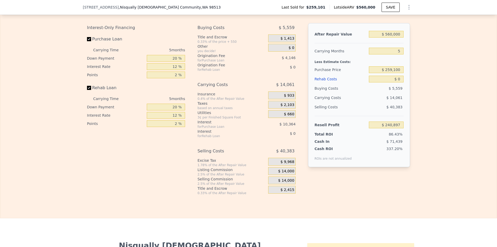
scroll to position [826, 0]
drag, startPoint x: 175, startPoint y: 66, endPoint x: 171, endPoint y: 65, distance: 4.3
click at [171, 61] on input "20 %" at bounding box center [166, 58] width 38 height 7
type input "10 %"
type input "$ 239,084"
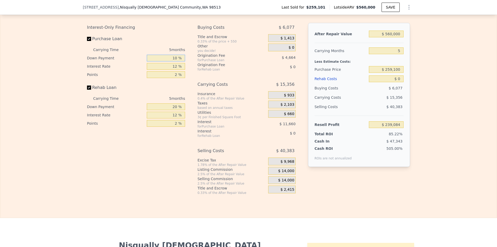
type input "10 %"
drag, startPoint x: 176, startPoint y: 114, endPoint x: 171, endPoint y: 113, distance: 5.6
click at [171, 110] on input "20 %" at bounding box center [166, 106] width 38 height 7
type input "0 %"
click at [188, 96] on div "Interest-Only Financing Purchase Loan Carrying Time 5 months Down Payment 10 % …" at bounding box center [248, 109] width 323 height 172
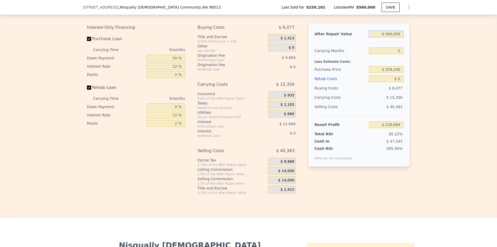
click at [388, 37] on input "$ 560,000" at bounding box center [386, 34] width 35 height 7
type input "$ 530,000"
type input "$ 211,268"
type input "$ 530,000"
drag, startPoint x: 400, startPoint y: 57, endPoint x: 396, endPoint y: 57, distance: 3.6
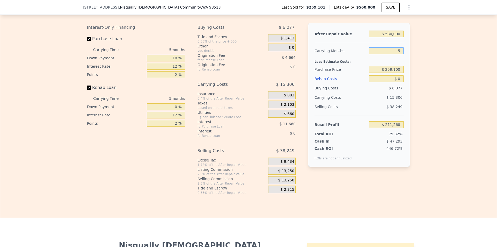
click at [396, 54] on input "5" at bounding box center [386, 50] width 35 height 7
type input "6"
type input "$ 208,206"
type input "6"
drag, startPoint x: 399, startPoint y: 77, endPoint x: 386, endPoint y: 77, distance: 12.7
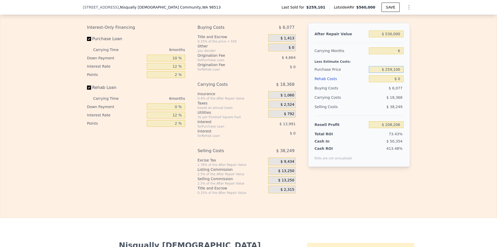
click at [386, 73] on input "$ 259,100" at bounding box center [386, 69] width 35 height 7
click at [399, 82] on input "$ 0" at bounding box center [386, 78] width 35 height 7
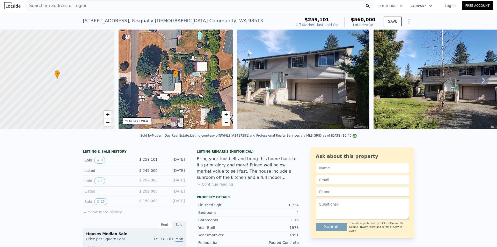
scroll to position [0, 0]
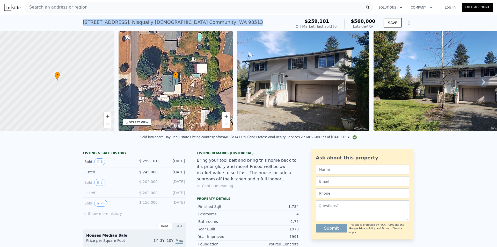
drag, startPoint x: 80, startPoint y: 22, endPoint x: 205, endPoint y: 23, distance: 125.0
click at [205, 23] on div "[STREET_ADDRESS][DEMOGRAPHIC_DATA] Sold [DATE] for $259,101 (~ARV $560k ) $259,…" at bounding box center [248, 22] width 497 height 17
type input "$ 560,000"
type input "5"
type input "$ 240,897"
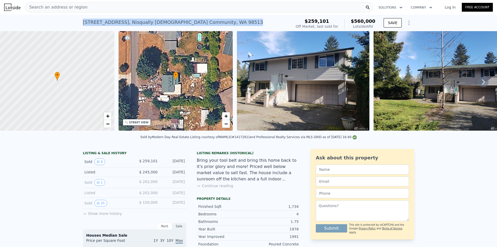
copy div "[STREET_ADDRESS][DEMOGRAPHIC_DATA]"
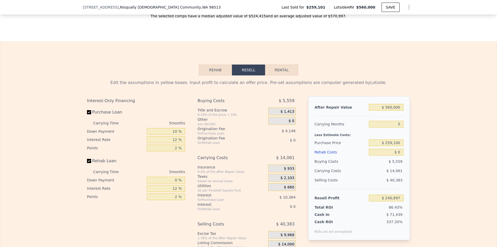
scroll to position [800, 0]
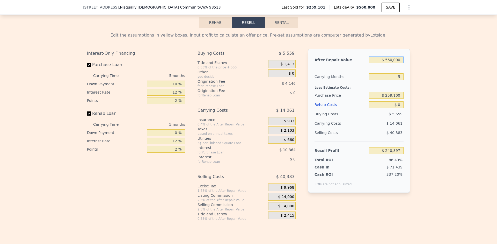
click at [388, 63] on input "$ 560,000" at bounding box center [386, 59] width 35 height 7
type input "$ 530,000"
type input "$ 213,081"
type input "$ 530,000"
click at [396, 80] on input "5" at bounding box center [386, 76] width 35 height 7
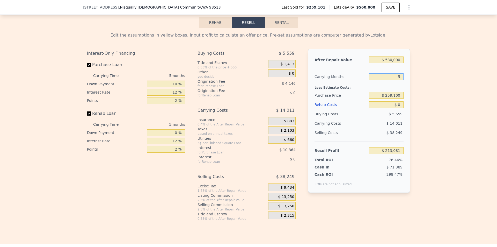
type input "8"
type input "$ 204,674"
drag, startPoint x: 399, startPoint y: 83, endPoint x: 395, endPoint y: 83, distance: 4.1
click at [395, 80] on input "8" at bounding box center [386, 76] width 35 height 7
type input "9"
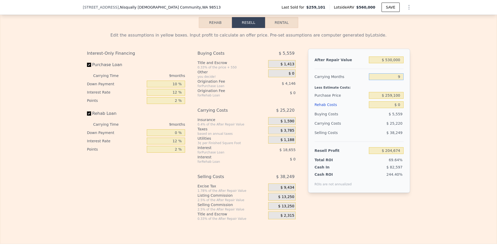
type input "$ 201,872"
type input "9"
click at [397, 108] on input "$ 0" at bounding box center [386, 104] width 35 height 7
type input "$ 1"
type input "$ 201,871"
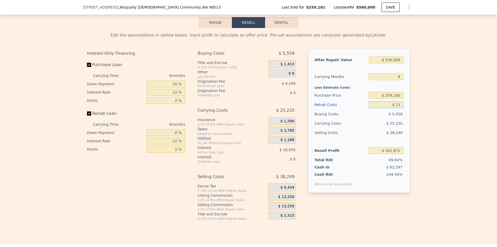
type input "$ 130"
type input "$ 201,731"
type input "$ 1,300"
type input "$ 200,461"
type input "$ 13,000"
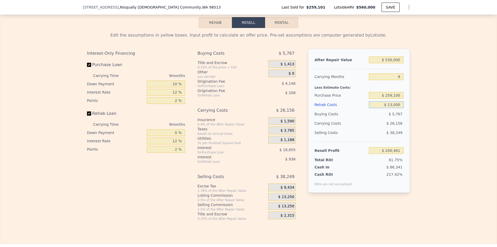
type input "$ 187,728"
type input "$ 130,000"
type input "$ 60,432"
type input "$ 130,000"
click at [424, 137] on div "Edit the assumptions in yellow boxes. Input profit to calculate an offer price.…" at bounding box center [248, 124] width 496 height 192
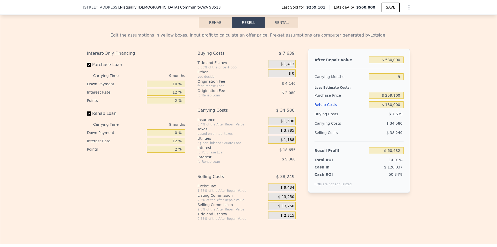
scroll to position [826, 0]
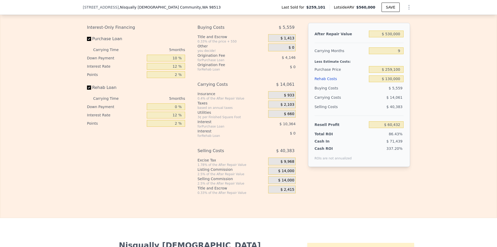
type input "$ 560,000"
type input "5"
type input "$ 0"
type input "$ 240,897"
click at [397, 54] on input "5" at bounding box center [386, 50] width 35 height 7
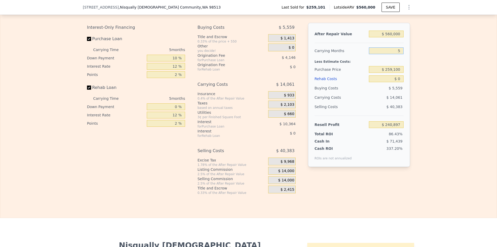
type input "6"
type input "$ 238,084"
type input "6"
click at [400, 82] on input "$ 0" at bounding box center [386, 78] width 35 height 7
type input "$ 010"
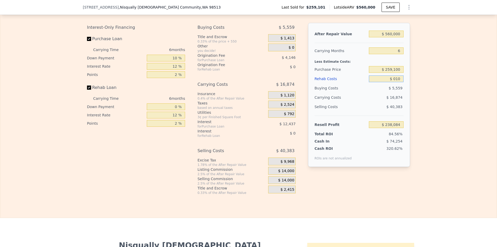
type input "$ 238,074"
drag, startPoint x: 398, startPoint y: 86, endPoint x: 393, endPoint y: 85, distance: 4.7
click at [393, 82] on input "$ 010" at bounding box center [386, 78] width 35 height 7
type input "$ 85"
type input "$ 237,992"
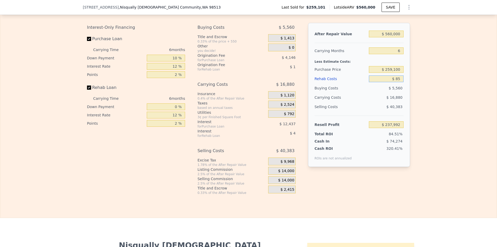
type input "$ 850"
type input "$ 237,178"
type input "$ 8,500"
type input "$ 229,040"
type input "$ 85,000"
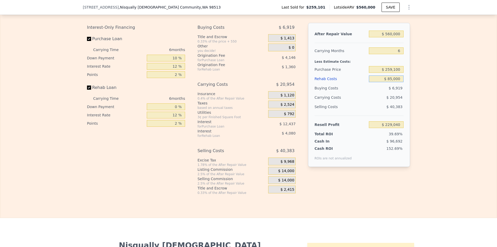
type input "$ 147,644"
type input "$ 85,000"
drag, startPoint x: 400, startPoint y: 77, endPoint x: 386, endPoint y: 77, distance: 13.5
click at [386, 73] on input "$ 259,100" at bounding box center [386, 69] width 35 height 7
type input "$ 350,000"
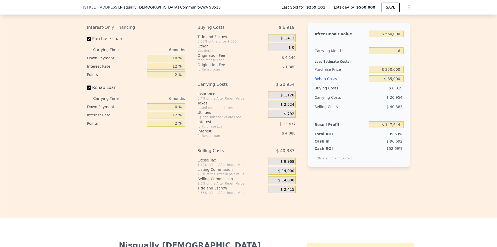
click at [377, 93] on div "$ 6,919" at bounding box center [386, 87] width 35 height 9
type input "$ 50,625"
drag, startPoint x: 391, startPoint y: 77, endPoint x: 388, endPoint y: 77, distance: 3.4
click at [388, 73] on input "$ 350,000" at bounding box center [386, 69] width 35 height 7
type input "$ 325,000"
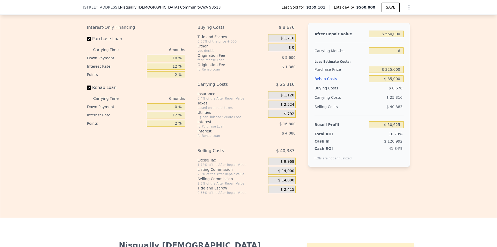
click at [377, 100] on div "$ 25,316" at bounding box center [376, 97] width 55 height 9
type input "$ 77,309"
click at [390, 73] on input "$ 325,000" at bounding box center [386, 69] width 35 height 7
click at [391, 73] on input "$ 325,000" at bounding box center [386, 69] width 35 height 7
drag, startPoint x: 391, startPoint y: 76, endPoint x: 388, endPoint y: 76, distance: 3.4
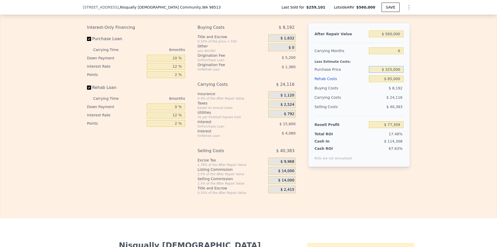
click at [388, 73] on input "$ 325,000" at bounding box center [386, 69] width 35 height 7
type input "$ 320,000"
click at [382, 101] on div "$ 24,116" at bounding box center [376, 97] width 55 height 9
type input "$ 82,645"
click at [390, 73] on input "$ 320,000" at bounding box center [386, 69] width 35 height 7
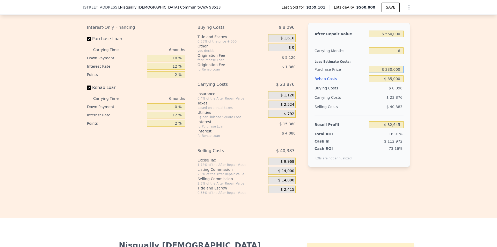
type input "$ 330,000"
click at [378, 102] on div "$ 23,876" at bounding box center [376, 97] width 55 height 9
type input "$ 71,972"
click at [390, 73] on input "$ 330,000" at bounding box center [386, 69] width 35 height 7
type input "$ 335,000"
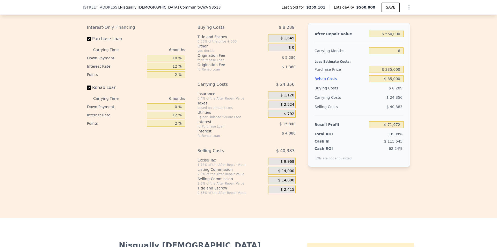
click at [379, 93] on div "$ 8,289" at bounding box center [386, 87] width 35 height 9
type input "$ 66,635"
click at [390, 73] on input "$ 335,000" at bounding box center [386, 69] width 35 height 7
type input "$ 336,000"
click at [379, 93] on div "$ 8,386" at bounding box center [386, 87] width 35 height 9
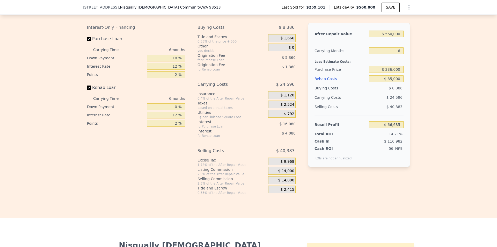
type input "$ 65,568"
click at [390, 73] on input "$ 336,000" at bounding box center [386, 69] width 35 height 7
type input "$ 333,000"
click at [381, 93] on div "$ 8,405" at bounding box center [386, 87] width 35 height 9
type input "$ 68,770"
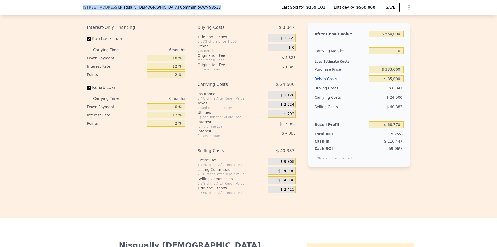
drag, startPoint x: 81, startPoint y: 8, endPoint x: 173, endPoint y: 7, distance: 92.1
click at [173, 7] on div "[STREET_ADDRESS][DEMOGRAPHIC_DATA]" at bounding box center [152, 7] width 138 height 5
copy div "[STREET_ADDRESS][DEMOGRAPHIC_DATA]"
click at [62, 25] on div "Edit the assumptions in yellow boxes. Input profit to calculate an offer price.…" at bounding box center [248, 98] width 496 height 192
drag, startPoint x: 176, startPoint y: 65, endPoint x: 172, endPoint y: 65, distance: 3.4
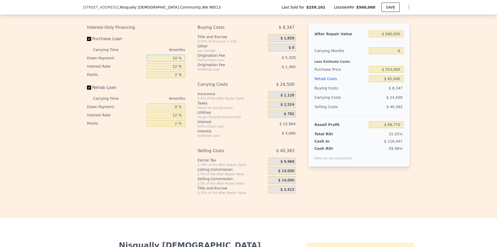
click at [172, 61] on input "10 %" at bounding box center [166, 58] width 38 height 7
type input "15 %"
type input "$ 67,435"
type input "15 %"
click at [153, 92] on div "Rehab Loan" at bounding box center [136, 88] width 98 height 11
